Goal: Transaction & Acquisition: Obtain resource

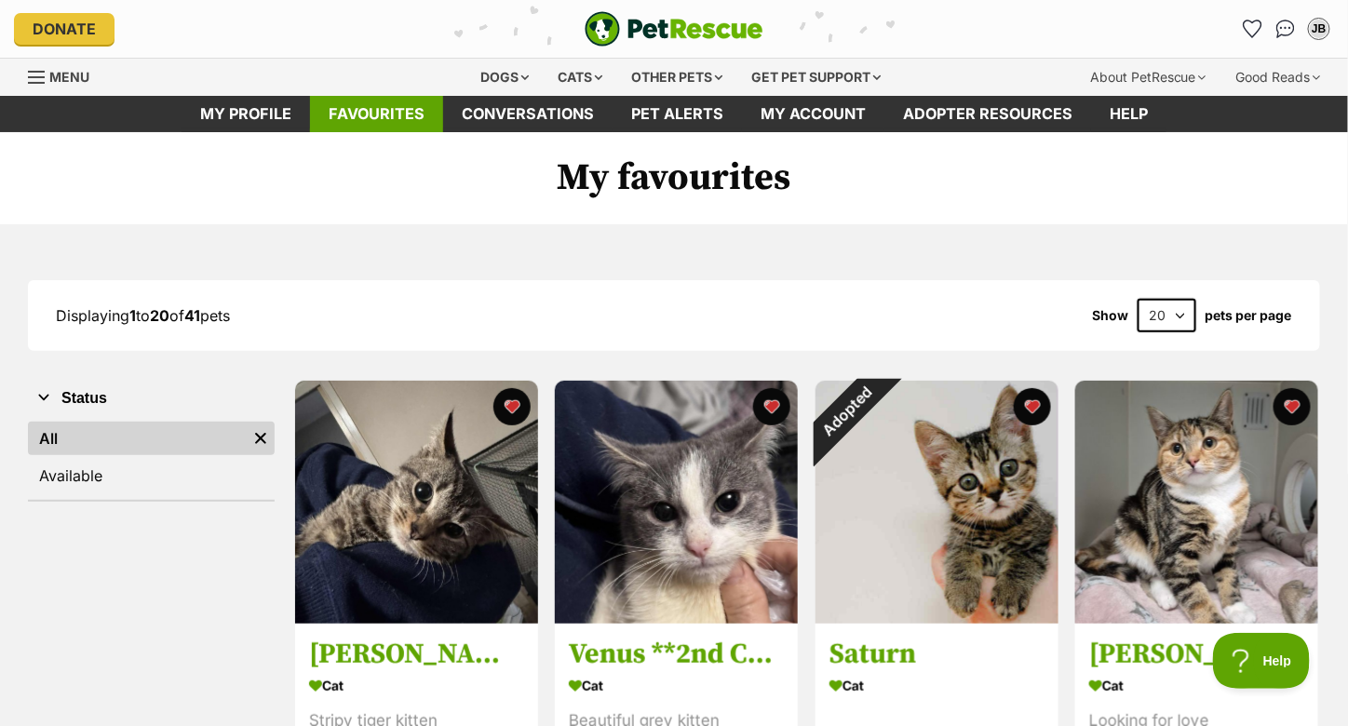
click at [399, 110] on link "Favourites" at bounding box center [376, 114] width 133 height 36
click at [581, 74] on div "Cats" at bounding box center [580, 77] width 71 height 37
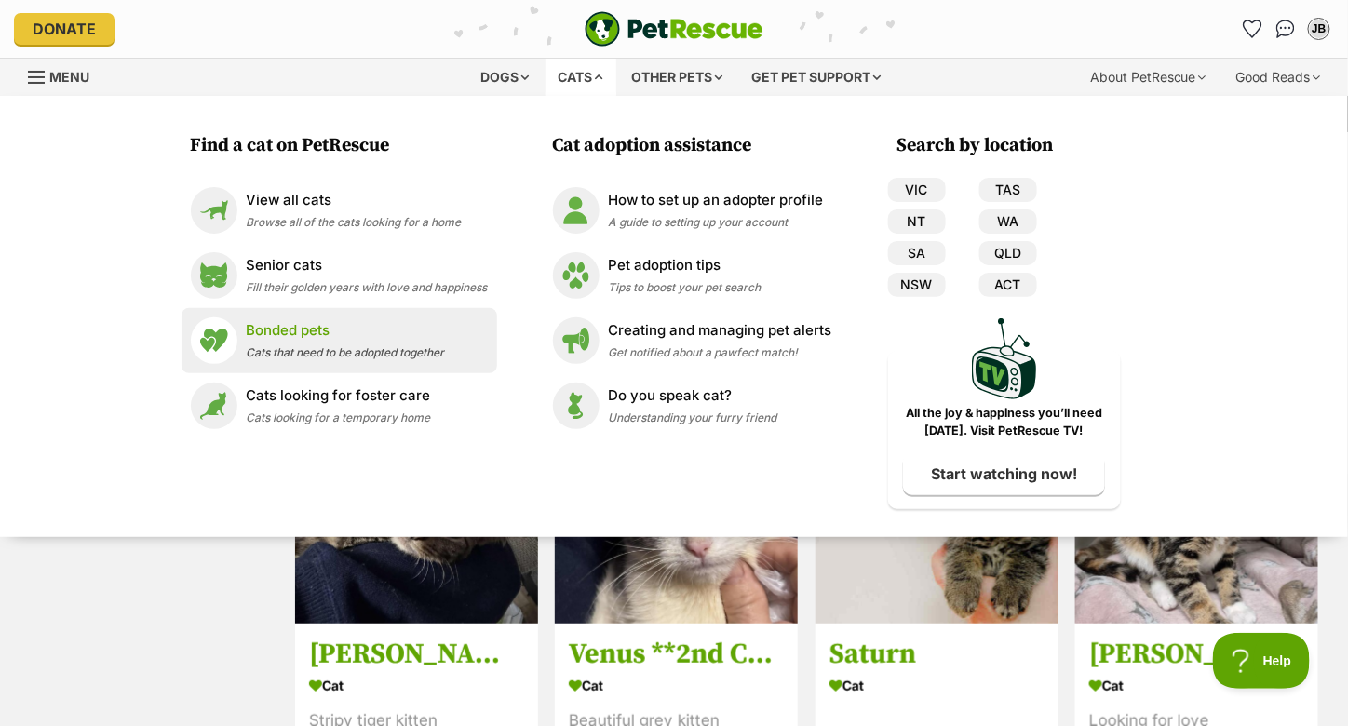
click at [320, 343] on div "Bonded pets Cats that need to be adopted together" at bounding box center [346, 340] width 198 height 40
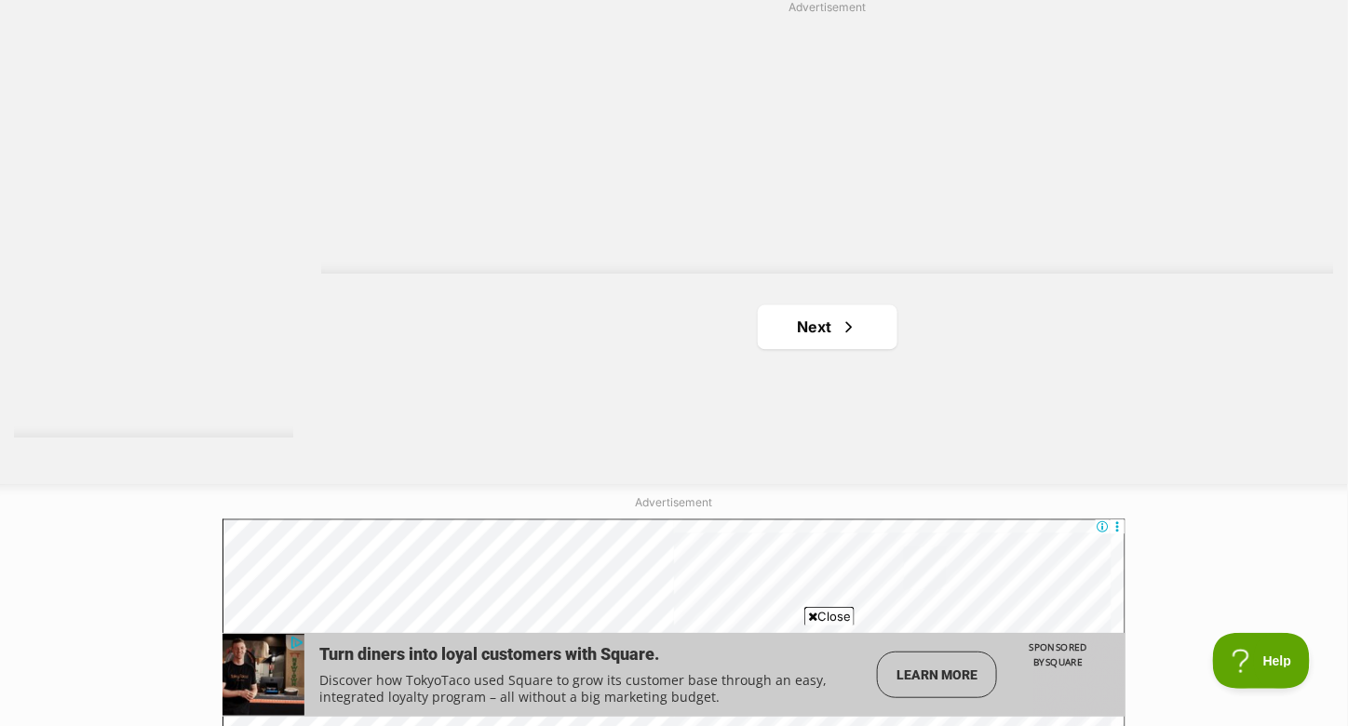
scroll to position [3630, 0]
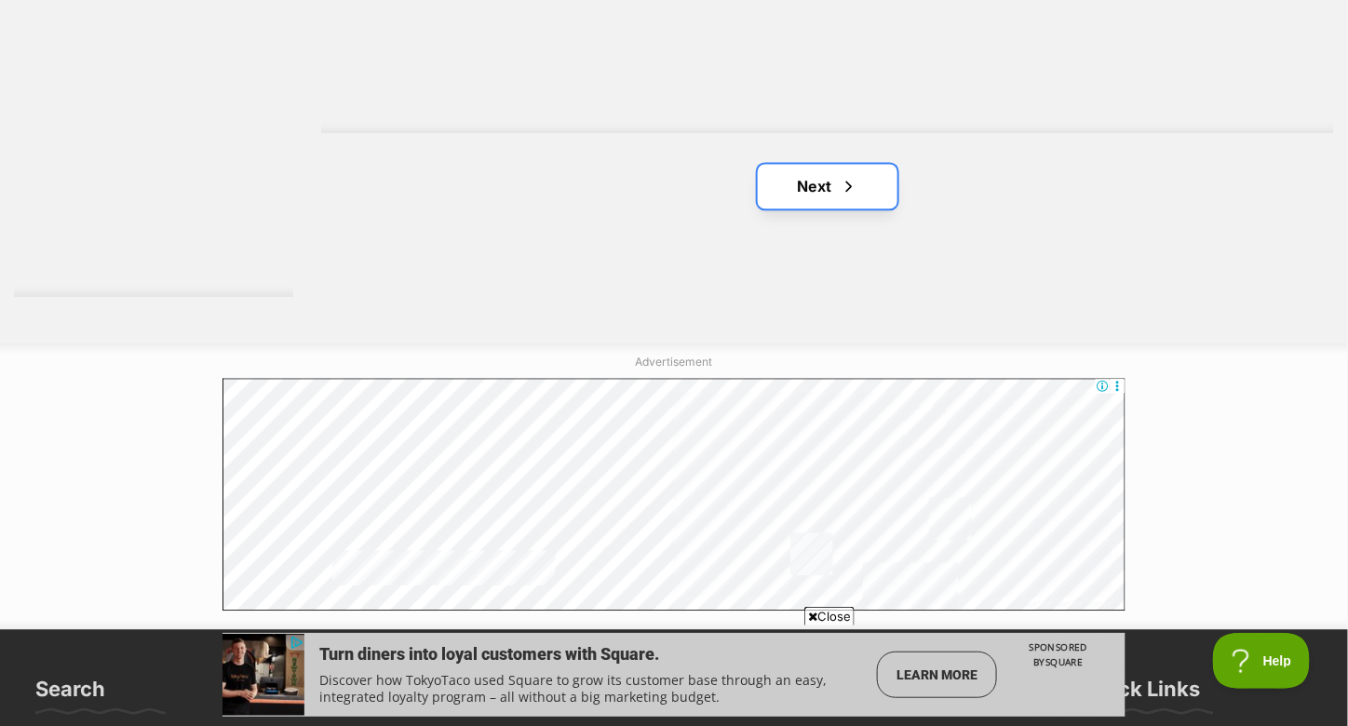
click at [820, 199] on link "Next" at bounding box center [828, 186] width 140 height 45
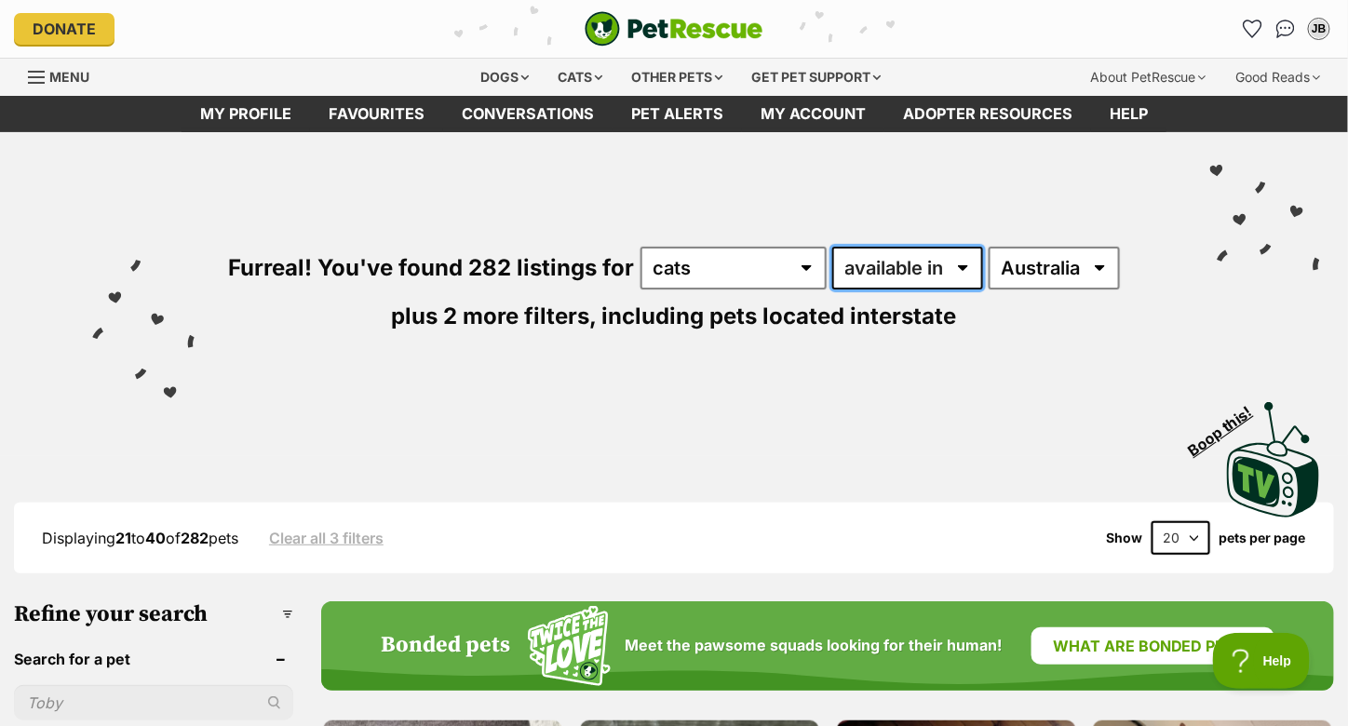
click at [895, 262] on select "available in located in" at bounding box center [907, 268] width 151 height 43
select select "disabled"
click at [832, 247] on select "available in located in" at bounding box center [907, 268] width 151 height 43
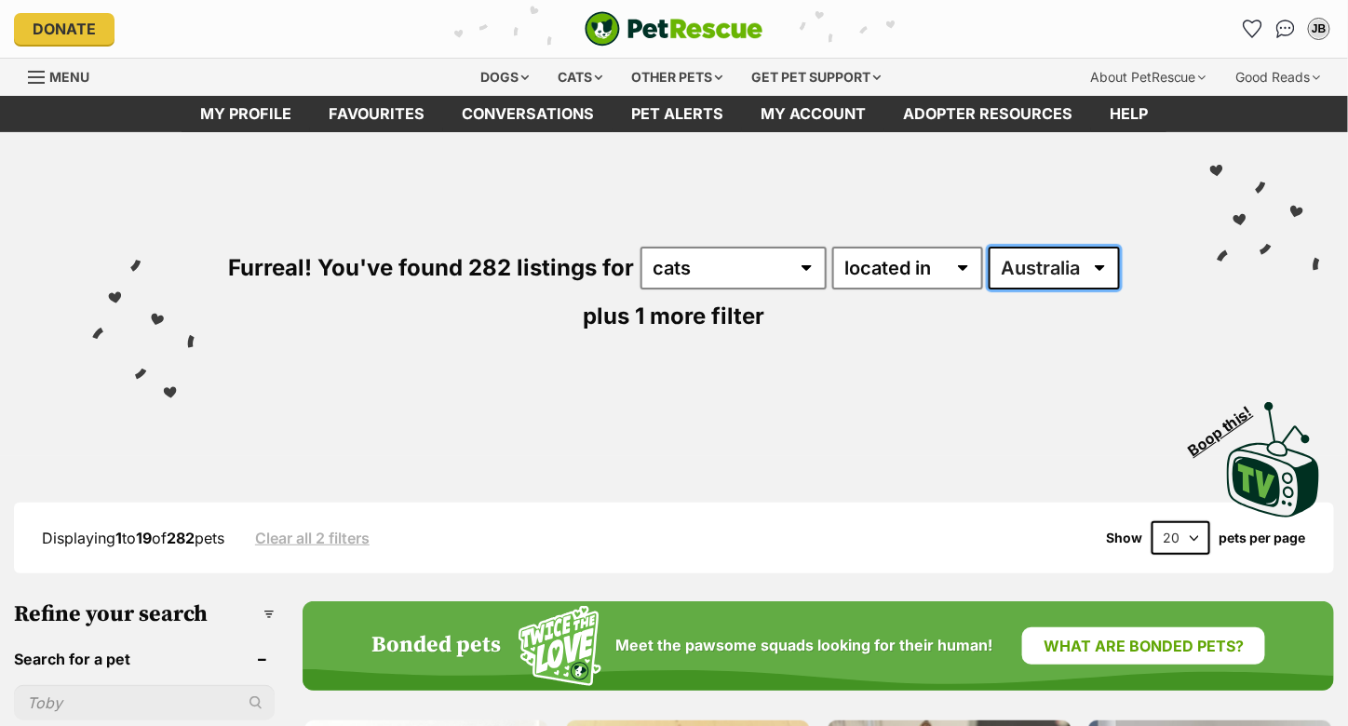
click at [1029, 255] on select "Australia NSW QLD SA VIC WA" at bounding box center [1053, 268] width 131 height 43
select select "VIC"
click at [988, 247] on select "Australia NSW QLD SA VIC WA" at bounding box center [1053, 268] width 131 height 43
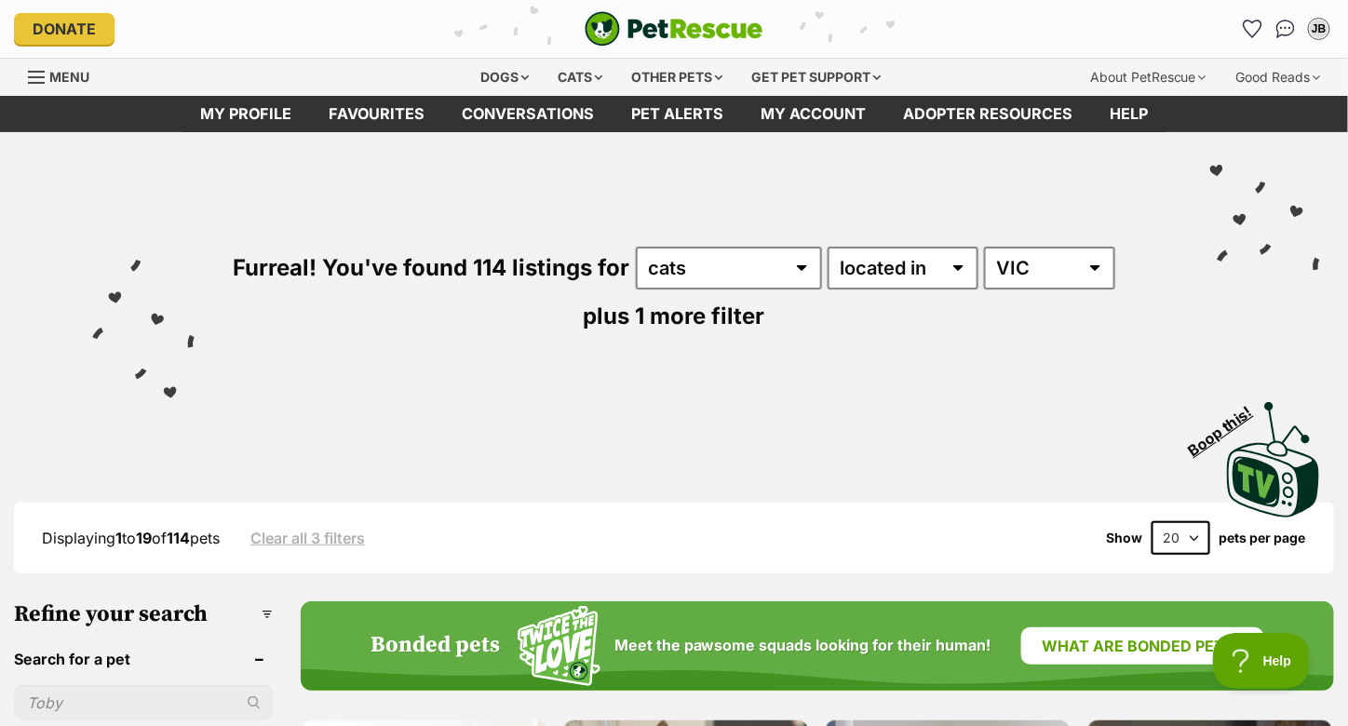
click at [1185, 539] on select "20 40 60" at bounding box center [1180, 538] width 59 height 34
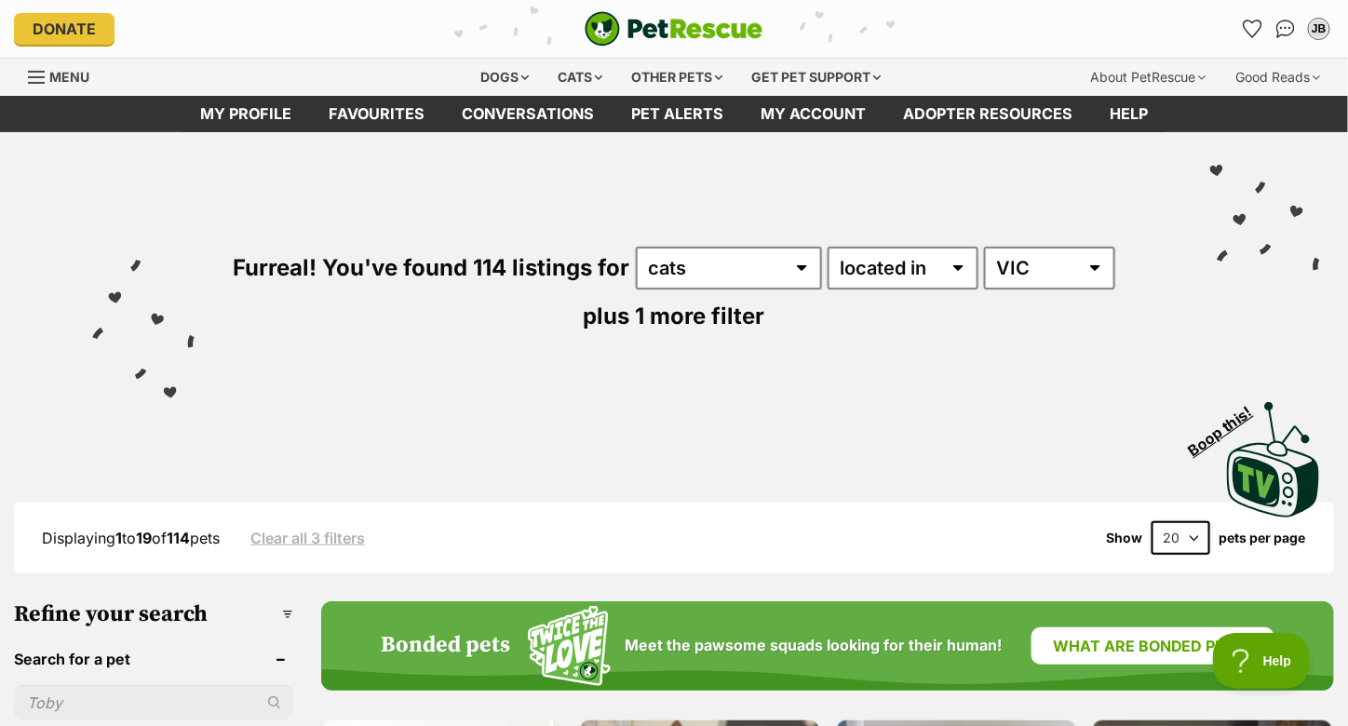
select select "60"
click at [1151, 521] on select "20 40 60" at bounding box center [1180, 538] width 59 height 34
